Goal: Transaction & Acquisition: Obtain resource

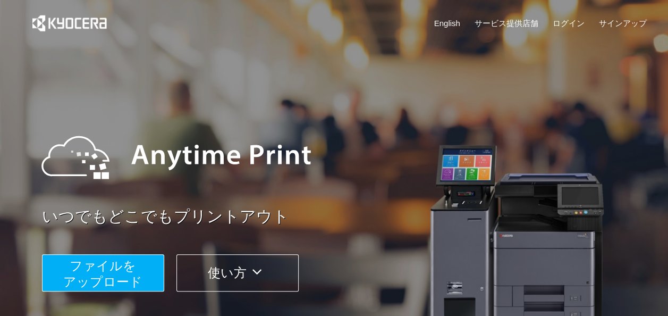
click at [126, 279] on span "ファイルを ​​アップロード" at bounding box center [102, 273] width 79 height 30
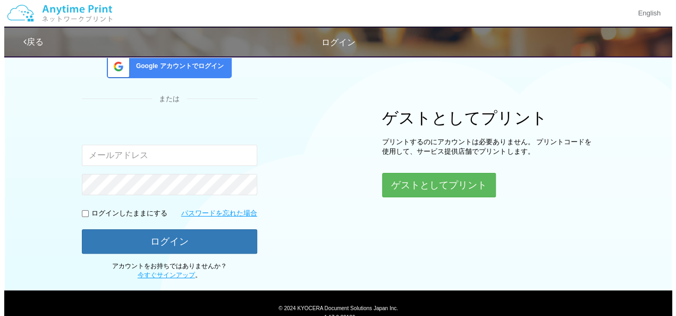
scroll to position [106, 0]
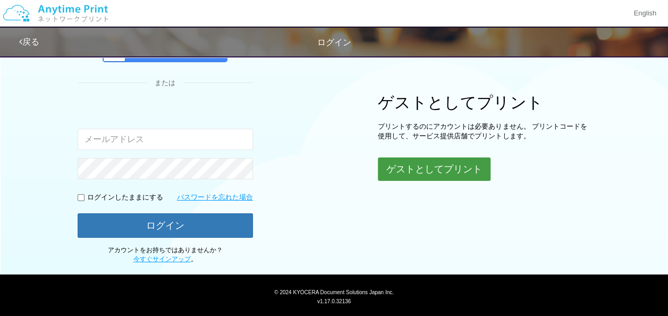
click at [425, 168] on button "ゲストとしてプリント" at bounding box center [434, 168] width 113 height 23
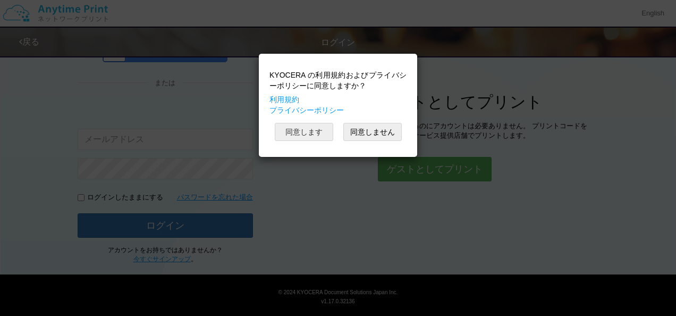
click at [301, 126] on button "同意します" at bounding box center [304, 132] width 58 height 18
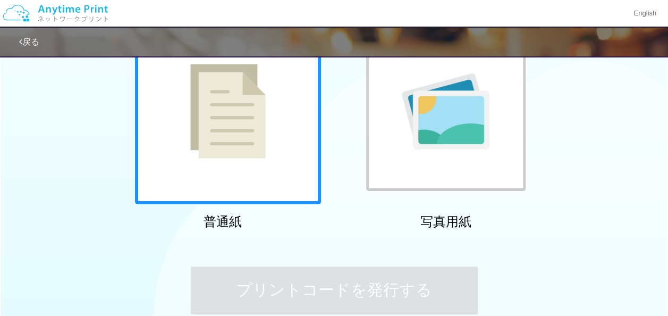
scroll to position [55, 0]
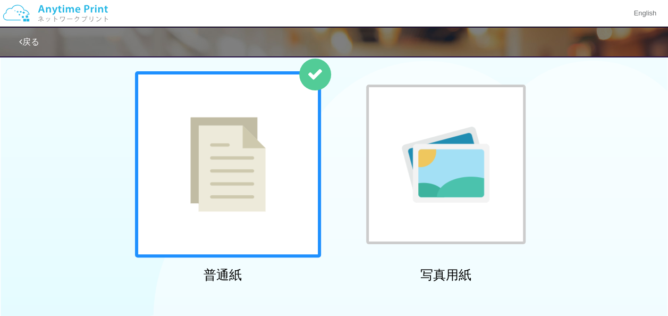
click at [246, 180] on img at bounding box center [227, 164] width 75 height 95
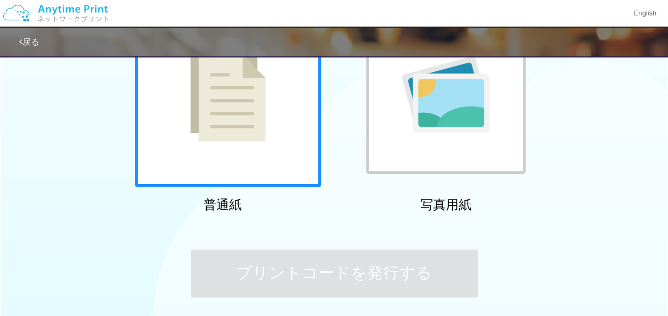
scroll to position [212, 0]
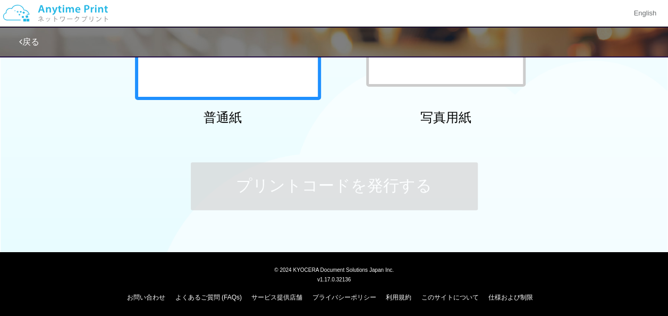
click at [113, 179] on div "ステップ 1: 用紙の種類を選択 普通紙 写真用紙 普通紙 写真用紙 previous next slide 1 of 2 comma.current.act…" at bounding box center [334, 39] width 668 height 404
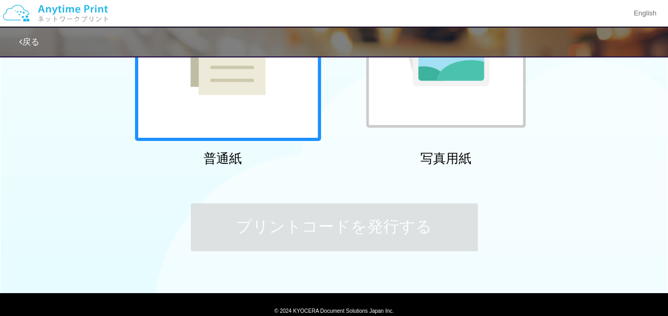
scroll to position [0, 0]
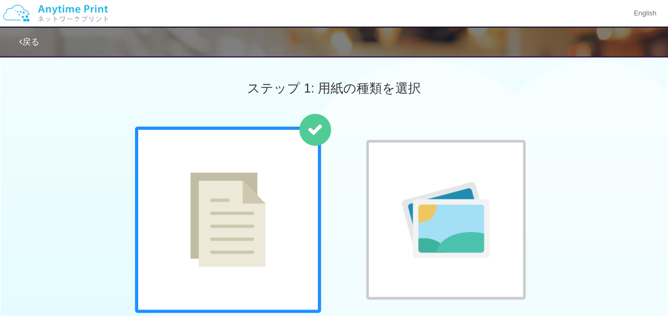
click at [32, 45] on link "戻る" at bounding box center [29, 41] width 20 height 9
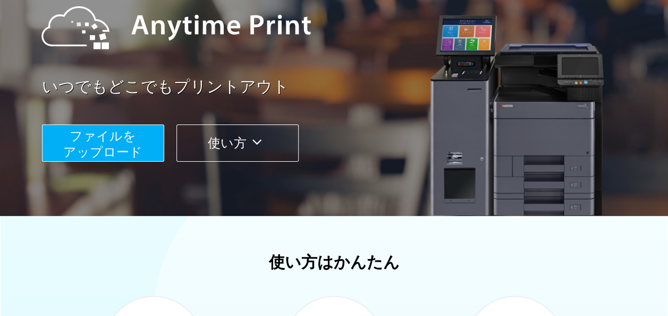
scroll to position [106, 0]
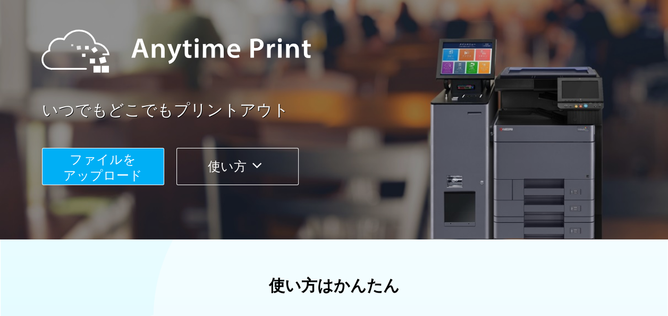
click at [95, 164] on span "ファイルを ​​アップロード" at bounding box center [102, 167] width 79 height 30
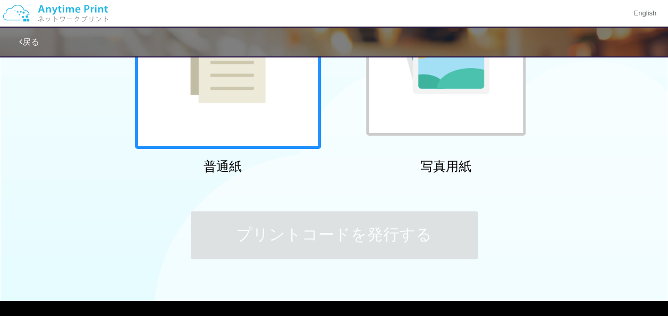
scroll to position [215, 0]
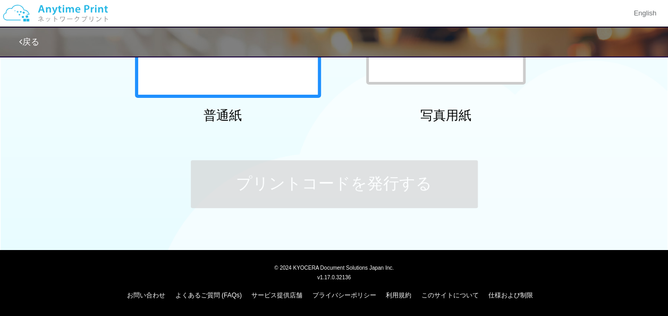
click at [239, 65] on div at bounding box center [228, 5] width 186 height 186
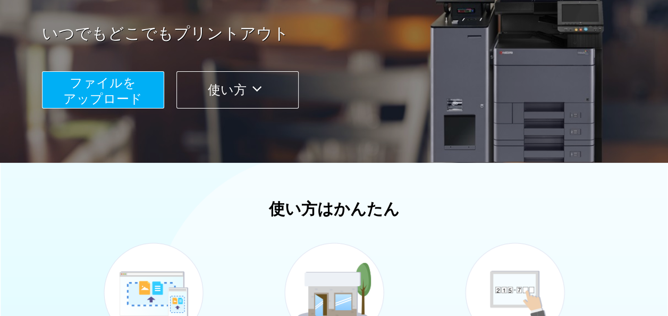
scroll to position [76, 0]
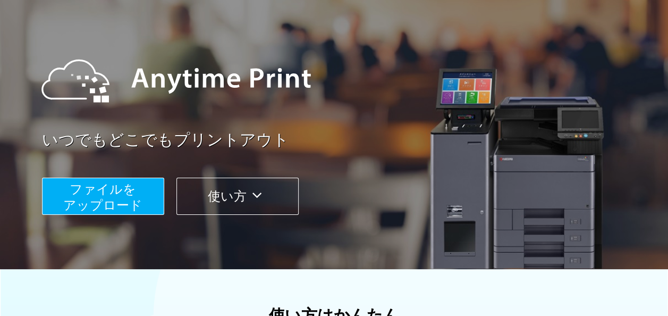
click at [110, 190] on span "ファイルを ​​アップロード" at bounding box center [102, 197] width 79 height 30
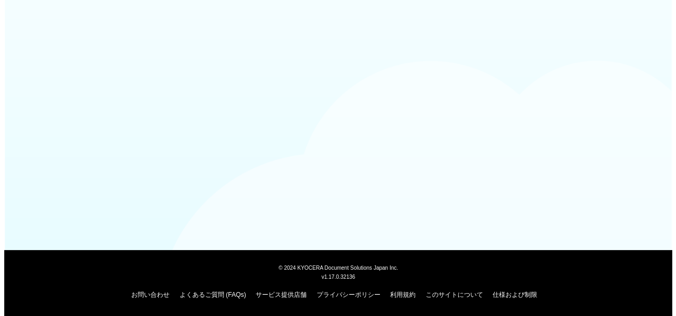
scroll to position [76, 0]
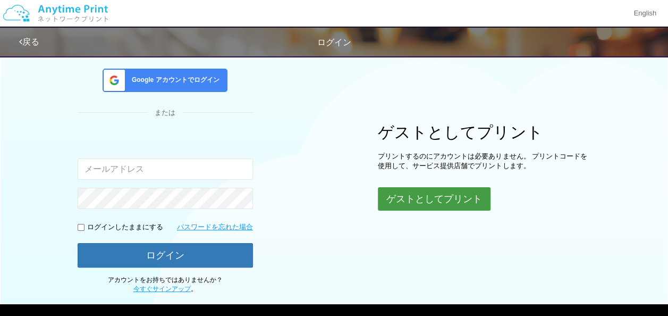
click at [430, 195] on button "ゲストとしてプリント" at bounding box center [434, 198] width 113 height 23
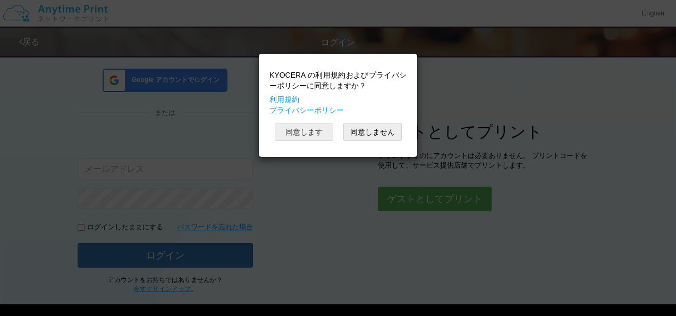
click at [306, 130] on button "同意します" at bounding box center [304, 132] width 58 height 18
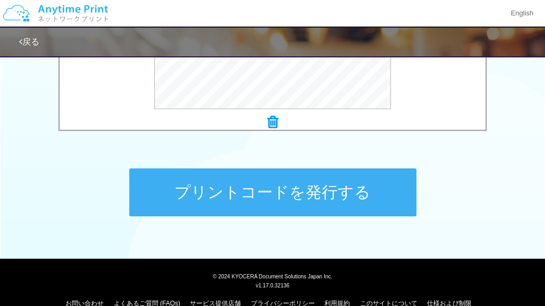
scroll to position [501, 0]
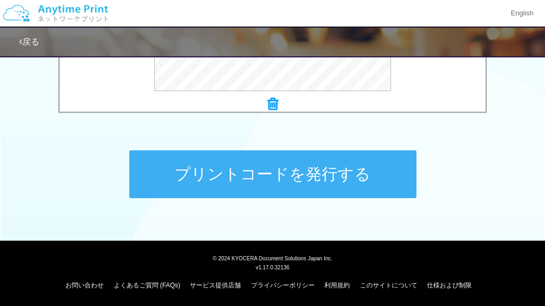
click at [347, 172] on button "プリントコードを発行する" at bounding box center [272, 174] width 287 height 48
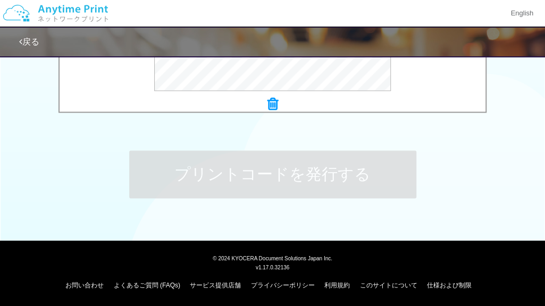
scroll to position [0, 0]
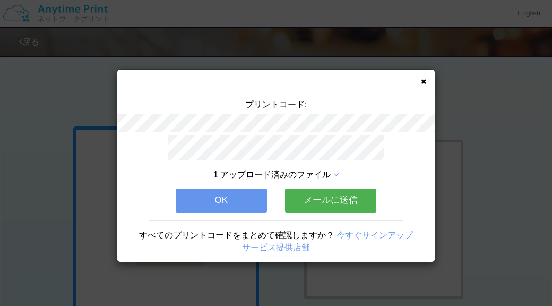
click at [205, 205] on button "OK" at bounding box center [221, 200] width 91 height 23
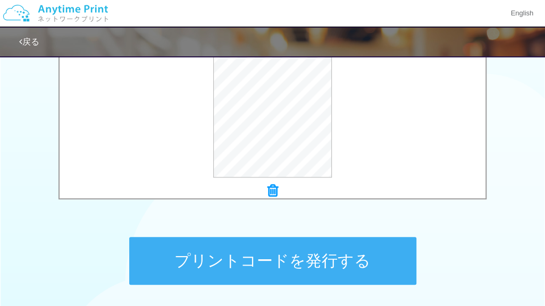
scroll to position [448, 0]
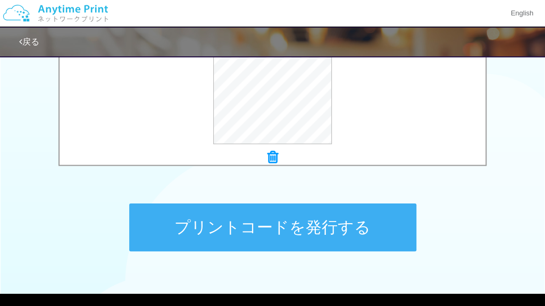
click at [305, 217] on button "プリントコードを発行する" at bounding box center [272, 227] width 287 height 48
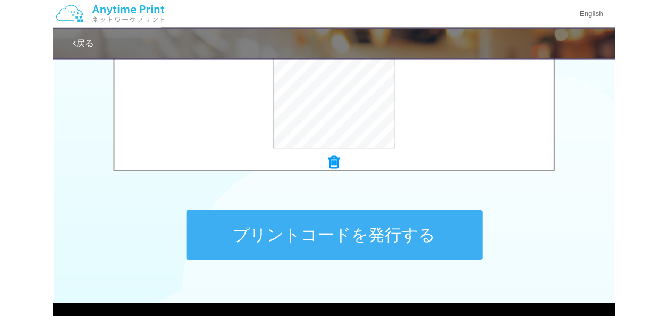
scroll to position [0, 0]
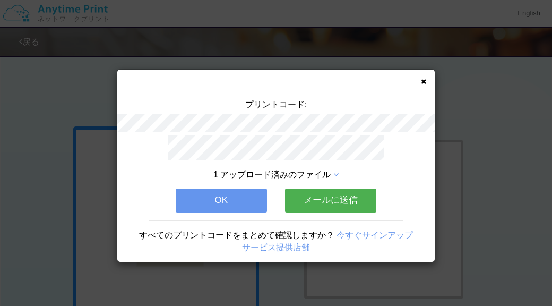
click at [205, 195] on button "OK" at bounding box center [221, 200] width 91 height 23
